Goal: Navigation & Orientation: Find specific page/section

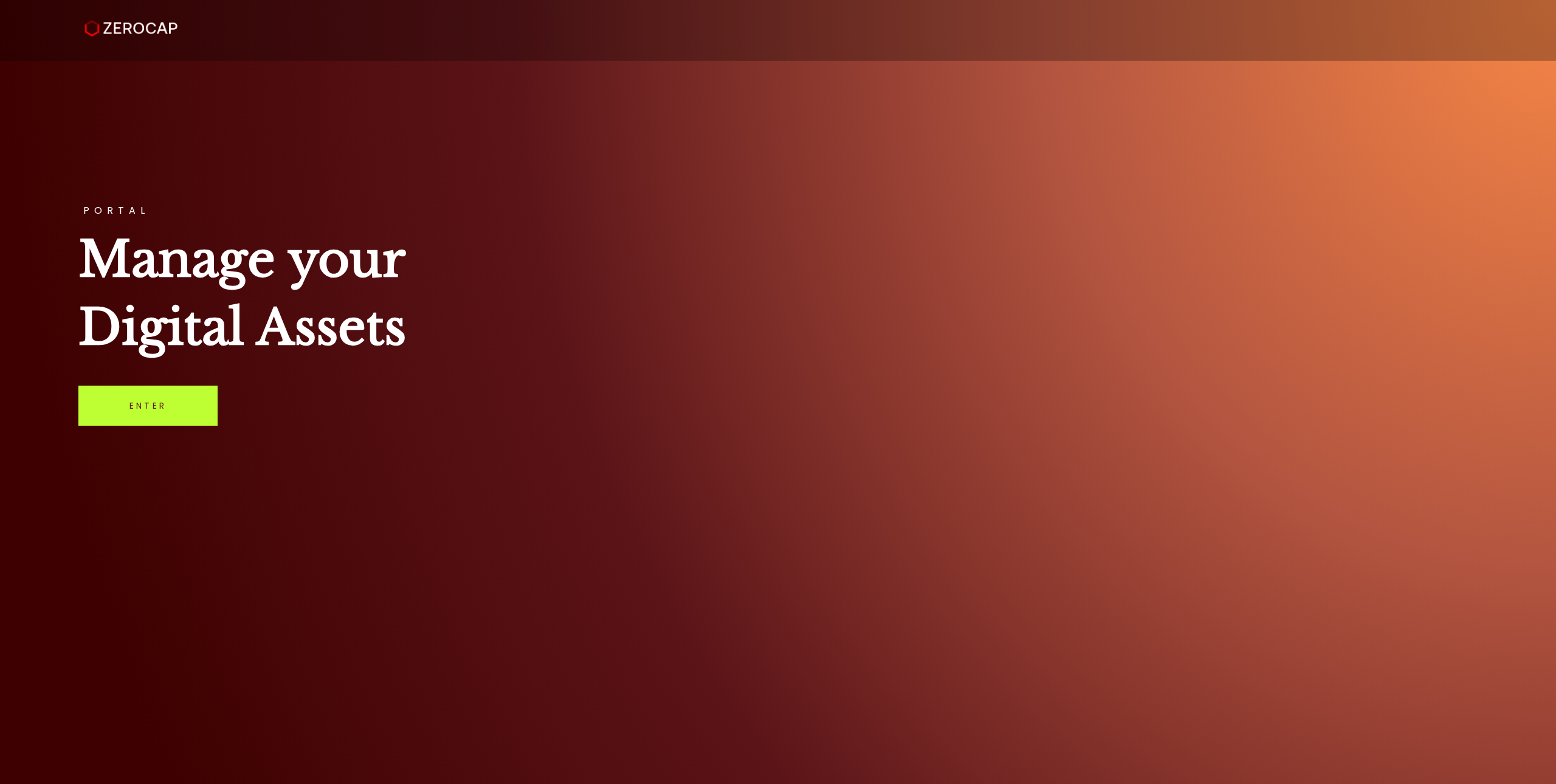
click at [181, 400] on link "Enter" at bounding box center [148, 406] width 139 height 40
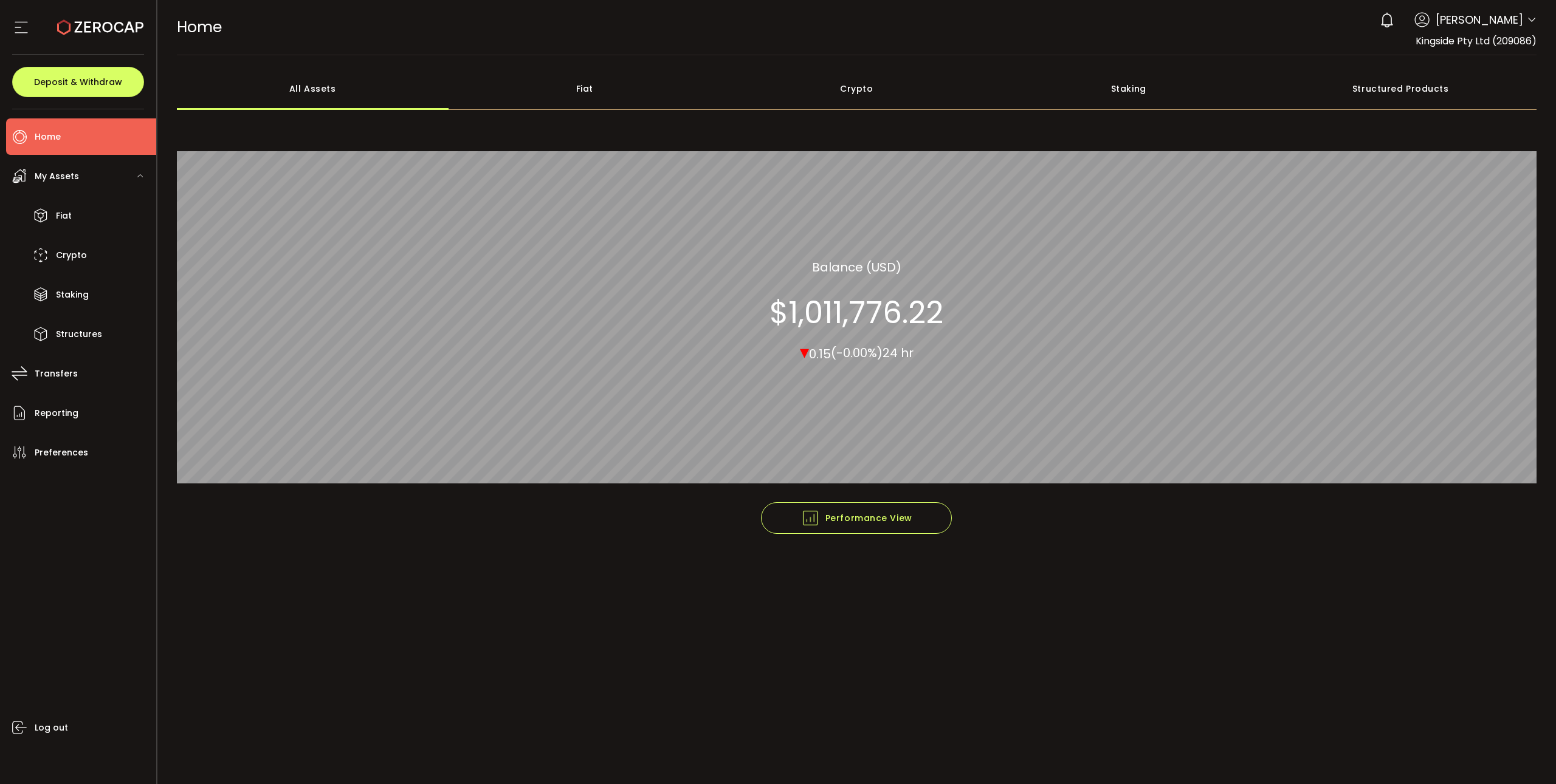
click at [90, 138] on li "Home" at bounding box center [81, 137] width 150 height 36
click at [54, 142] on span "Home" at bounding box center [48, 137] width 26 height 18
